Goal: Find specific page/section: Find specific page/section

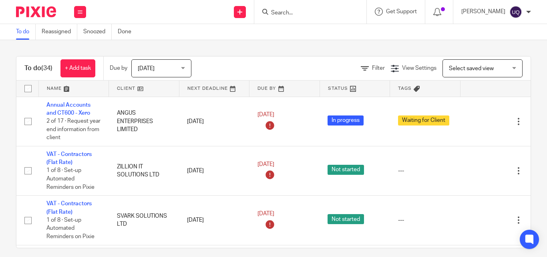
click at [289, 14] on input "Search" at bounding box center [306, 13] width 72 height 7
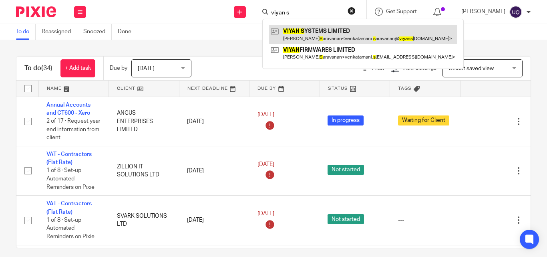
type input "viyan s"
click at [334, 38] on link at bounding box center [363, 34] width 189 height 18
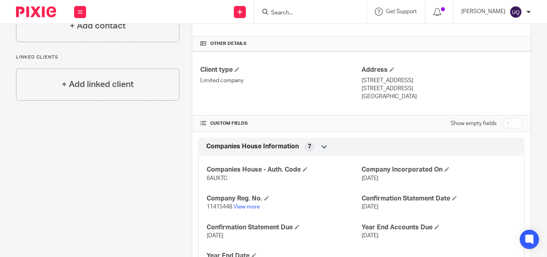
scroll to position [240, 0]
